Goal: Obtain resource: Obtain resource

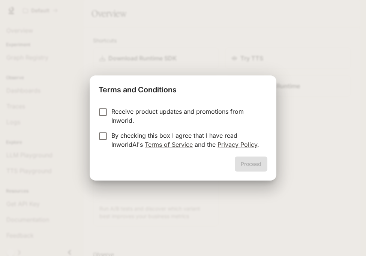
click at [199, 136] on p "By checking this box I agree that I have read InworldAI's Terms of Service and …" at bounding box center [187, 140] width 150 height 18
click at [237, 157] on button "Proceed" at bounding box center [251, 164] width 33 height 15
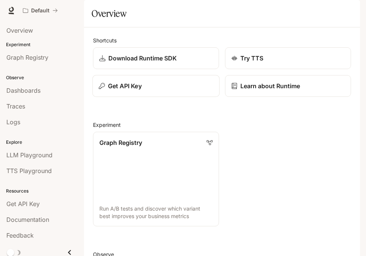
click at [170, 90] on div "Get API Key" at bounding box center [156, 85] width 115 height 9
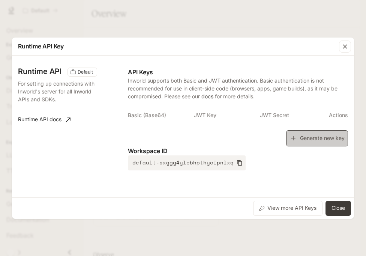
click at [296, 140] on icon "button" at bounding box center [294, 138] width 8 height 8
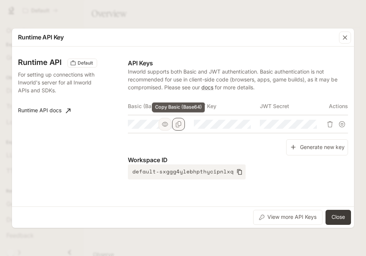
click at [178, 124] on icon "Copy Basic (Base64)" at bounding box center [179, 124] width 6 height 6
click at [340, 217] on button "Close" at bounding box center [339, 217] width 26 height 15
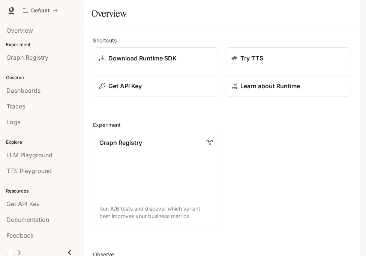
click at [344, 9] on button "button" at bounding box center [349, 10] width 15 height 15
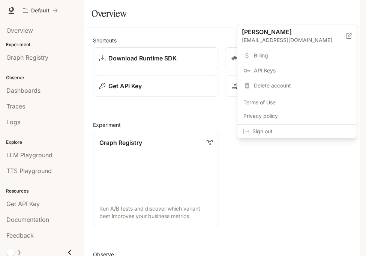
click at [302, 127] on div "Sign out" at bounding box center [297, 132] width 119 height 14
